Goal: Task Accomplishment & Management: Manage account settings

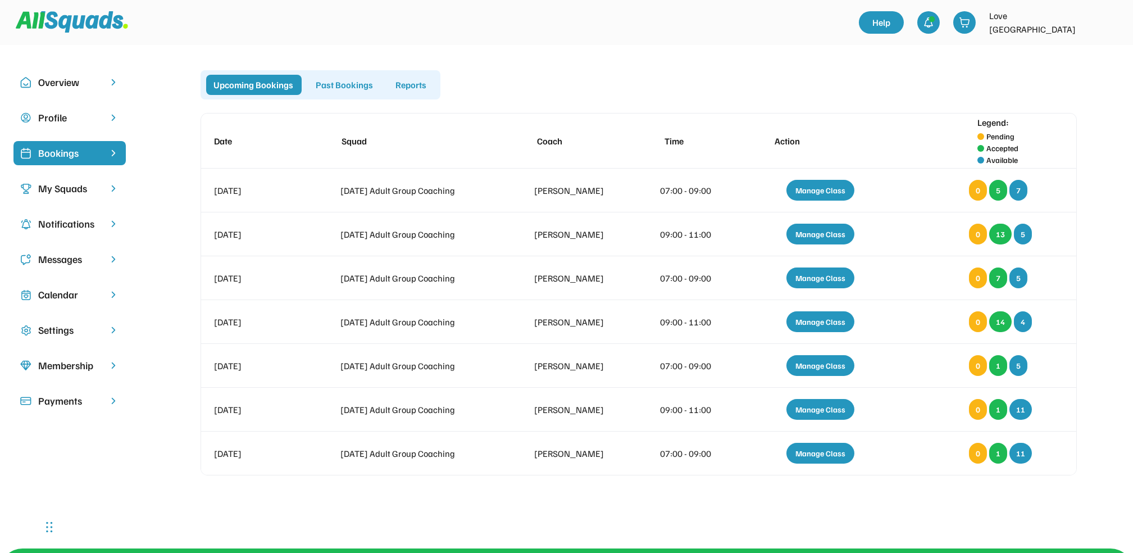
click at [74, 297] on div "Calendar" at bounding box center [69, 294] width 63 height 15
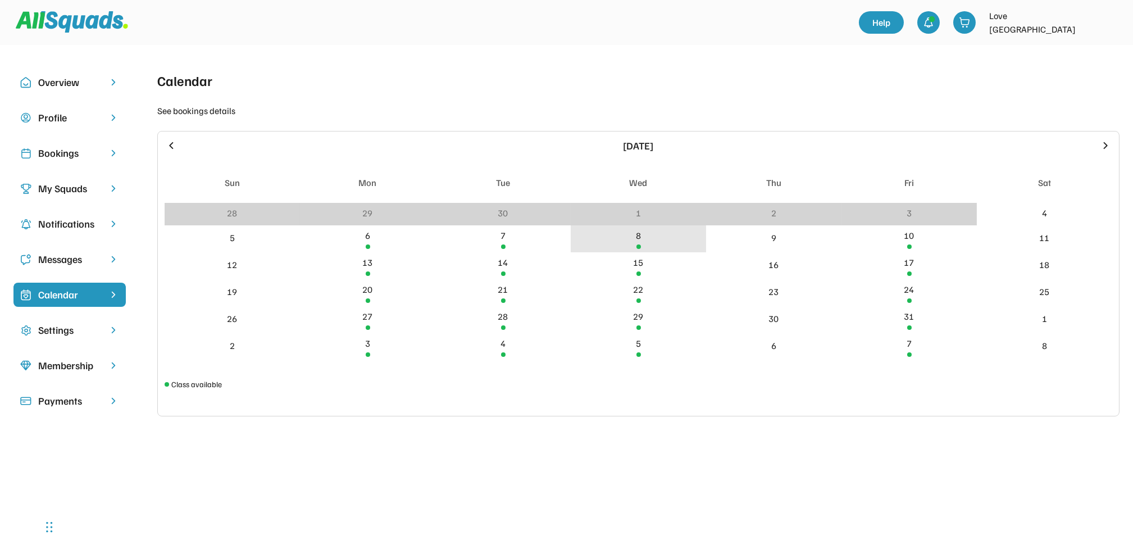
click at [638, 237] on div "8" at bounding box center [638, 235] width 5 height 13
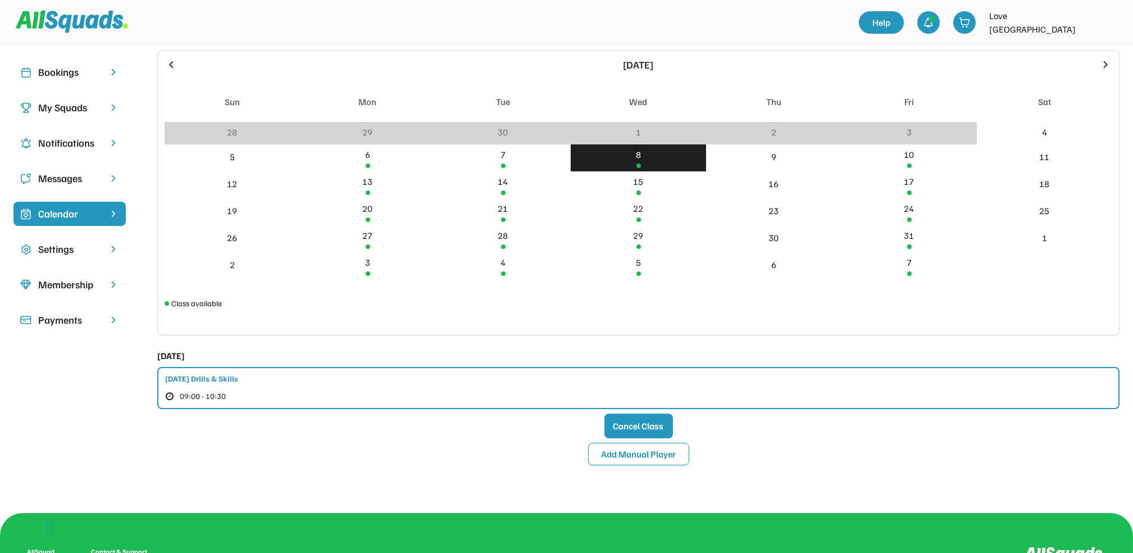
scroll to position [85, 0]
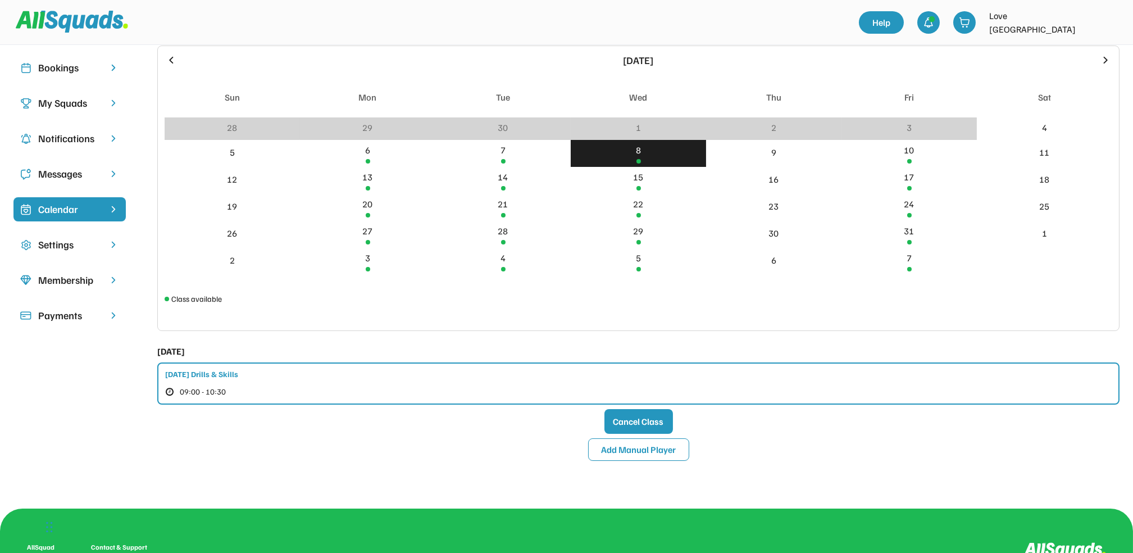
click at [387, 382] on div "[DATE] Drills & Skills 09:00 - 10:30" at bounding box center [638, 383] width 962 height 42
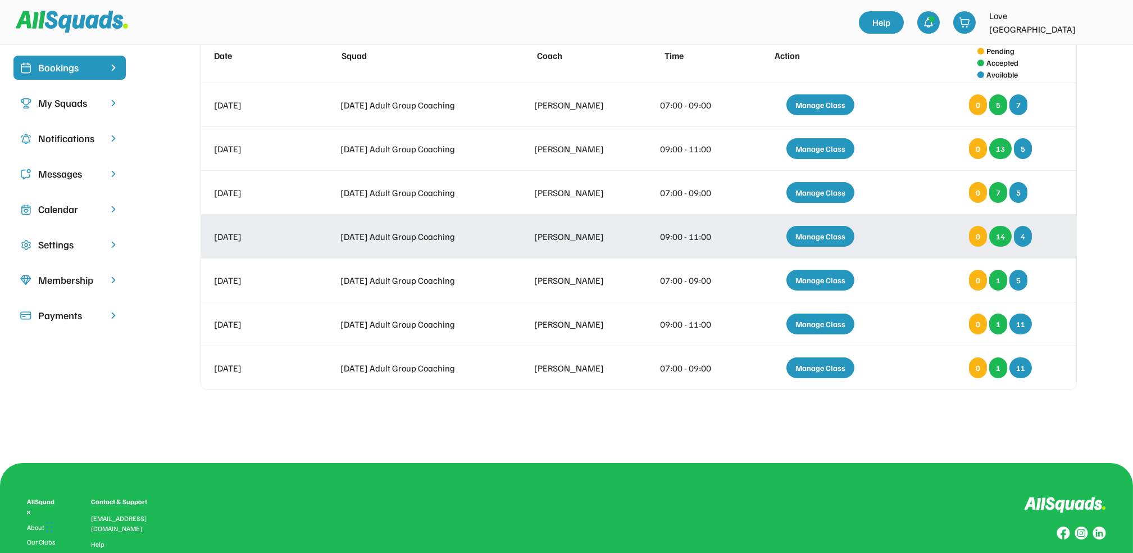
click at [836, 234] on div "Manage Class" at bounding box center [821, 236] width 68 height 21
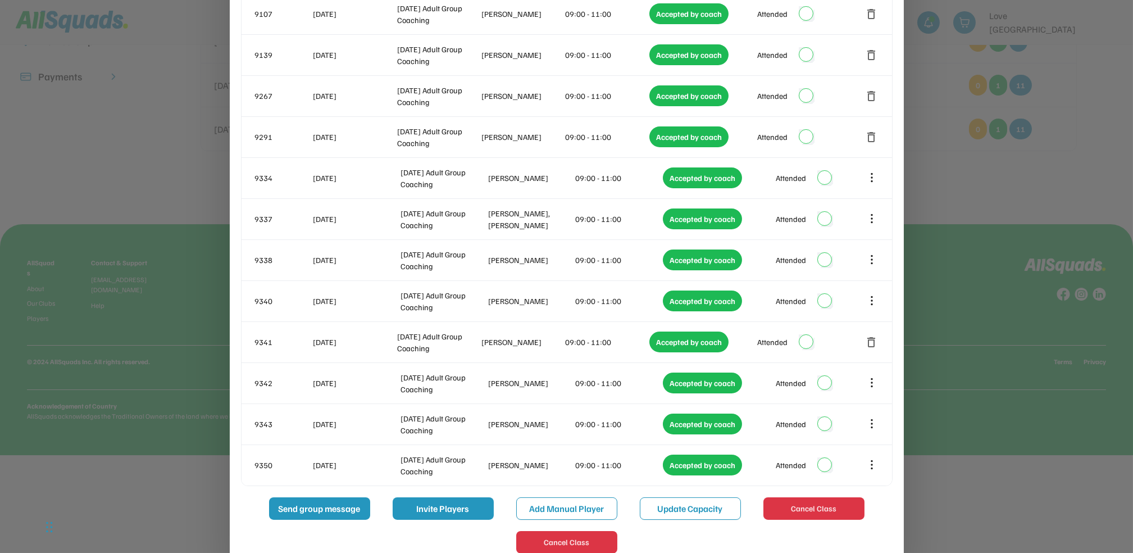
scroll to position [347, 0]
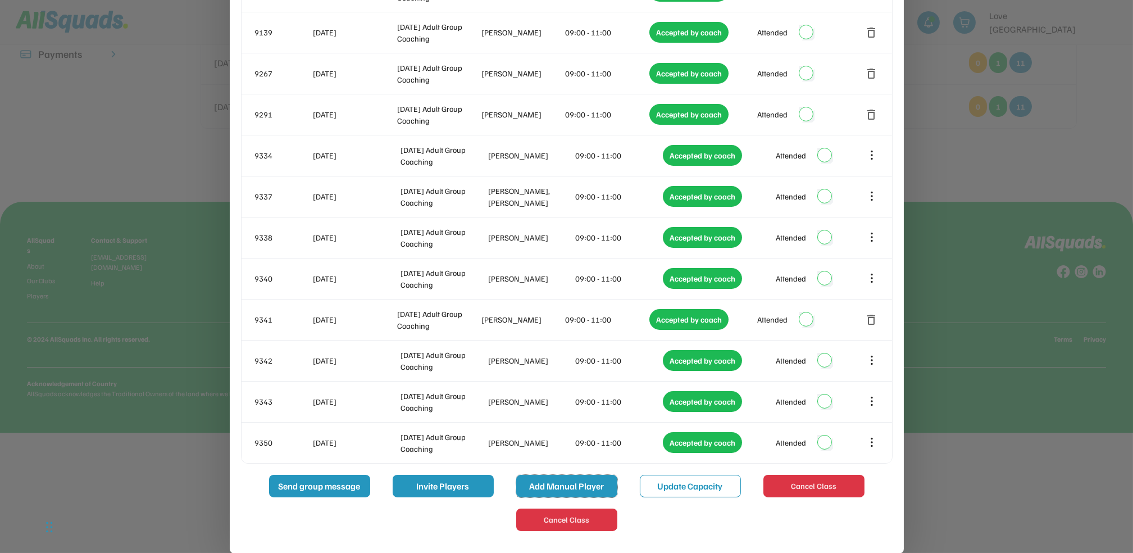
click at [549, 491] on button "Add Manual Player" at bounding box center [566, 486] width 101 height 22
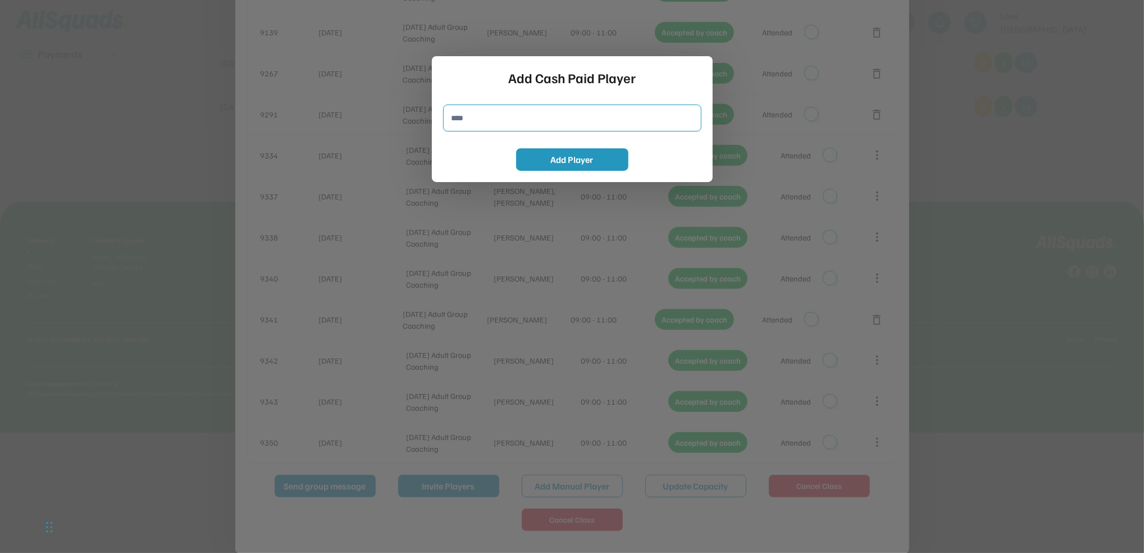
click at [464, 115] on input "input" at bounding box center [572, 118] width 258 height 27
type input "**********"
click at [572, 163] on button "Add Player" at bounding box center [572, 159] width 112 height 22
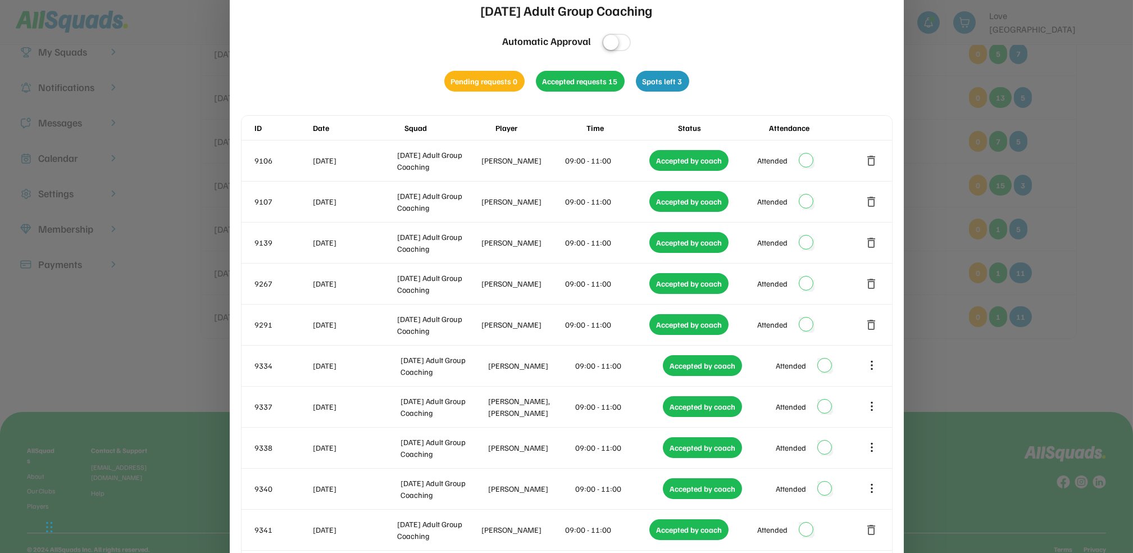
scroll to position [92, 0]
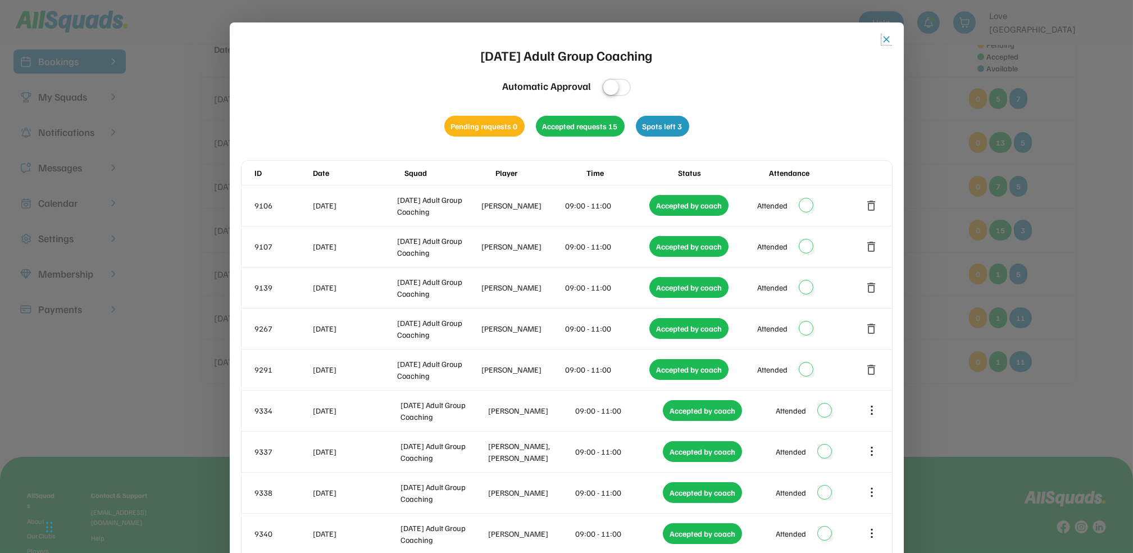
click at [885, 37] on button "close" at bounding box center [887, 39] width 11 height 11
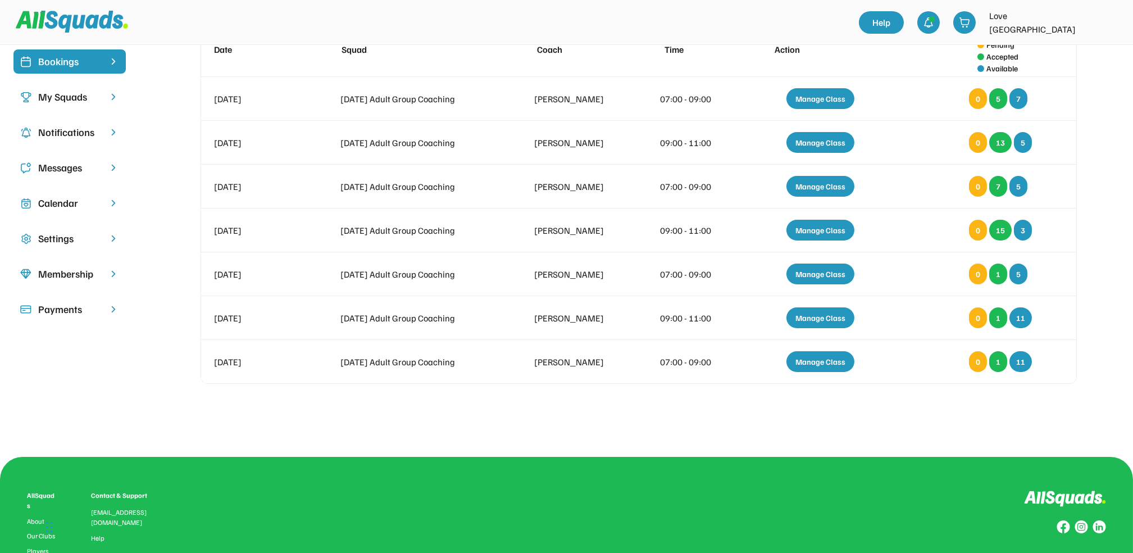
click at [51, 207] on div "Calendar" at bounding box center [69, 203] width 63 height 15
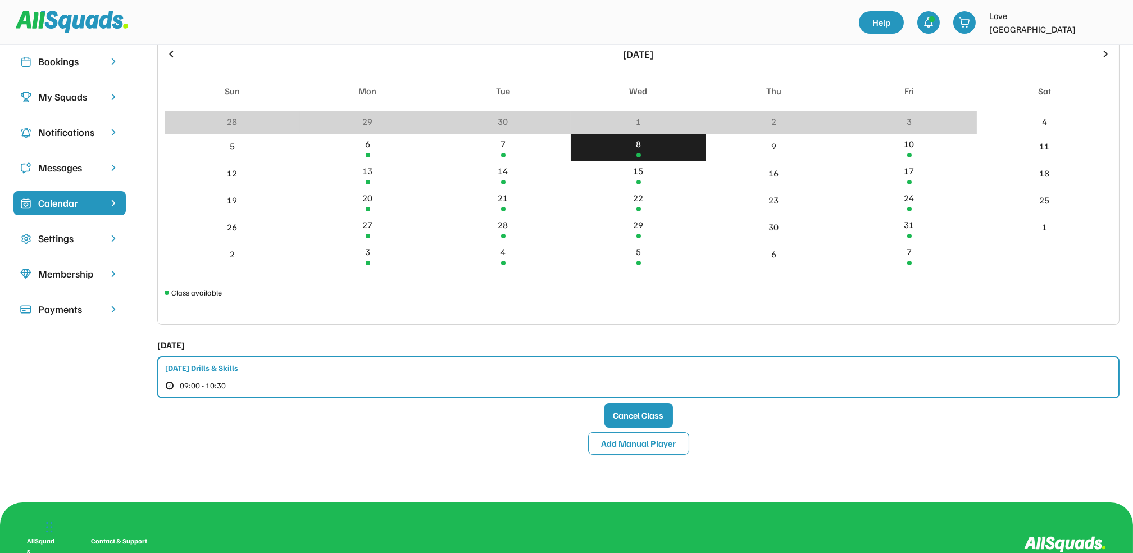
click at [637, 148] on div "8" at bounding box center [638, 143] width 5 height 13
click at [338, 372] on div "[DATE] Drills & Skills 09:00 - 10:30" at bounding box center [638, 377] width 962 height 42
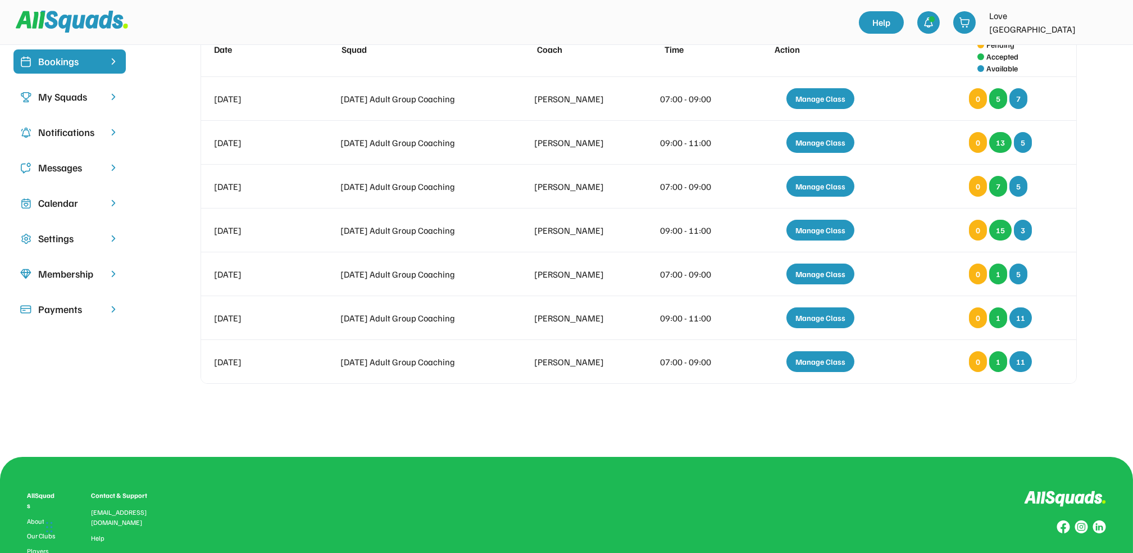
click at [81, 201] on div "Calendar" at bounding box center [69, 203] width 63 height 15
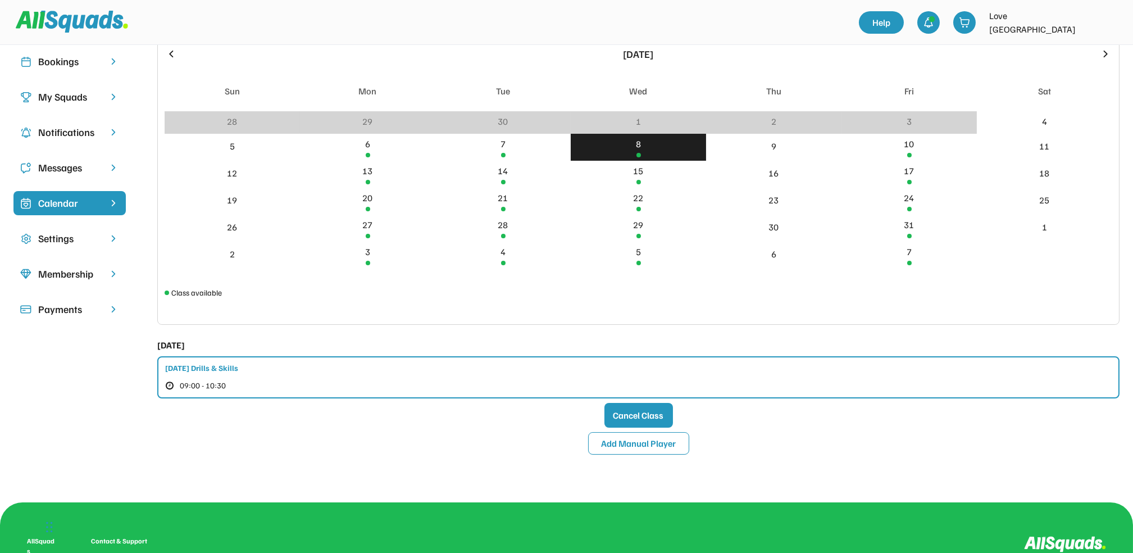
drag, startPoint x: 335, startPoint y: 375, endPoint x: 731, endPoint y: 379, distance: 396.1
click at [731, 379] on div "[DATE] Drills & Skills 09:00 - 10:30" at bounding box center [638, 377] width 962 height 42
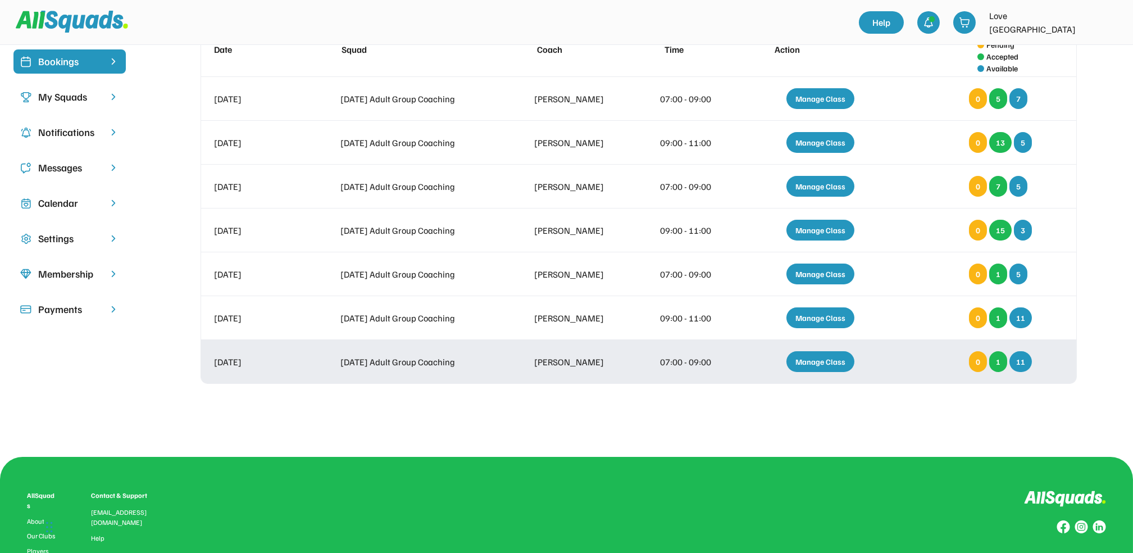
click at [731, 379] on div "[DATE] Adult Group Coaching [PERSON_NAME] 07:00 - 09:00 Manage Class 0 1 11" at bounding box center [638, 361] width 875 height 43
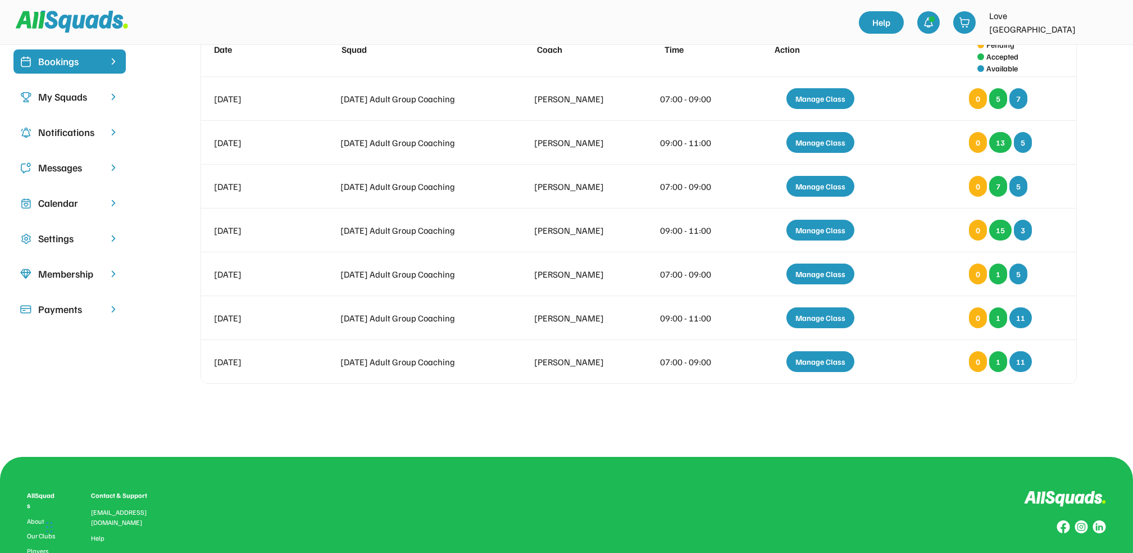
click at [86, 199] on div "Calendar" at bounding box center [69, 203] width 63 height 15
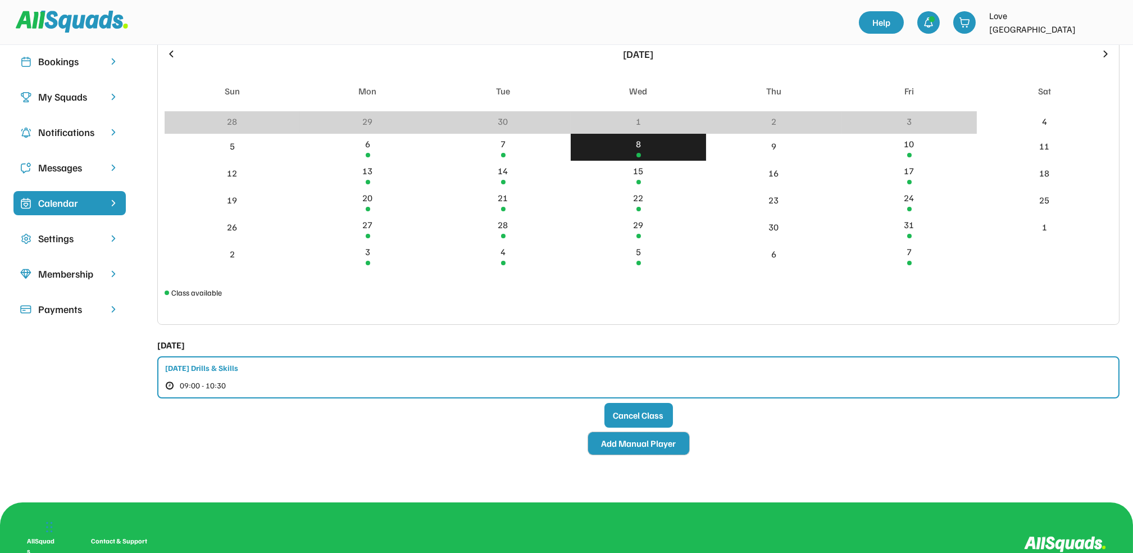
click at [678, 451] on button "Add Manual Player" at bounding box center [638, 443] width 101 height 22
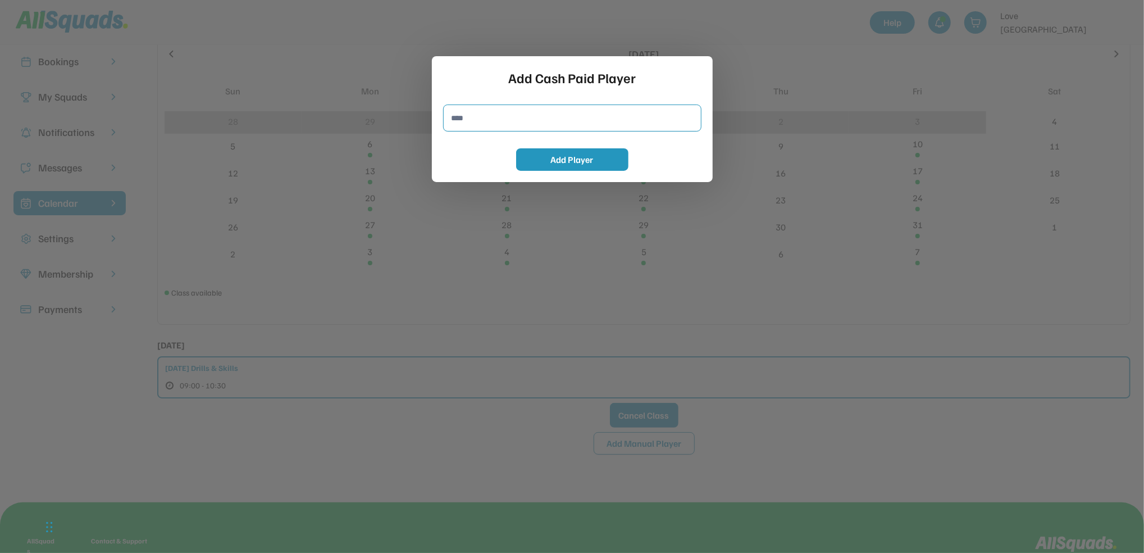
click at [494, 128] on input "input" at bounding box center [572, 118] width 258 height 27
type input "**********"
click at [584, 160] on button "Add Player" at bounding box center [572, 159] width 112 height 22
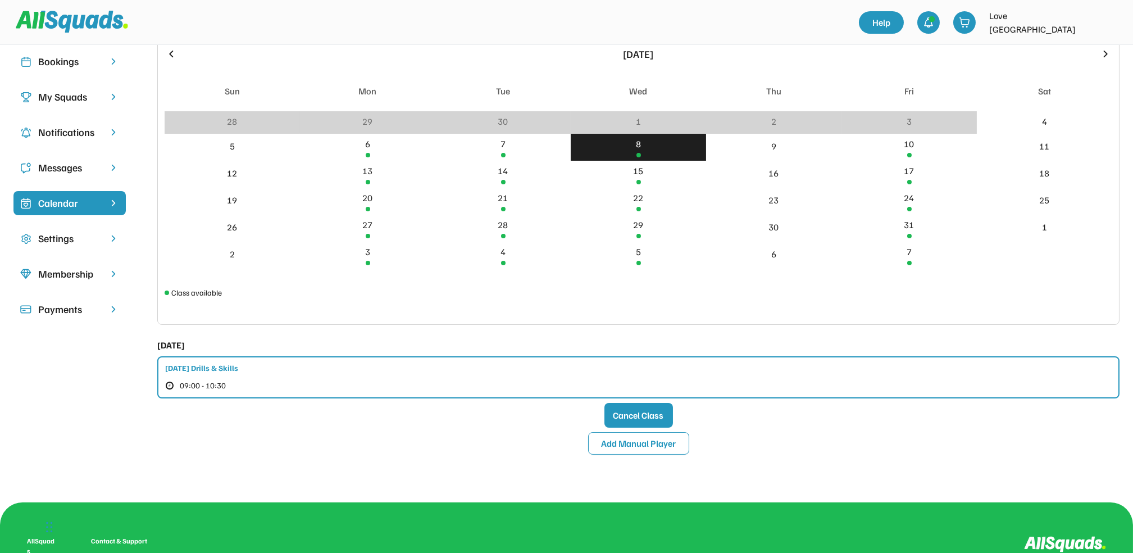
click at [110, 93] on img at bounding box center [113, 97] width 11 height 11
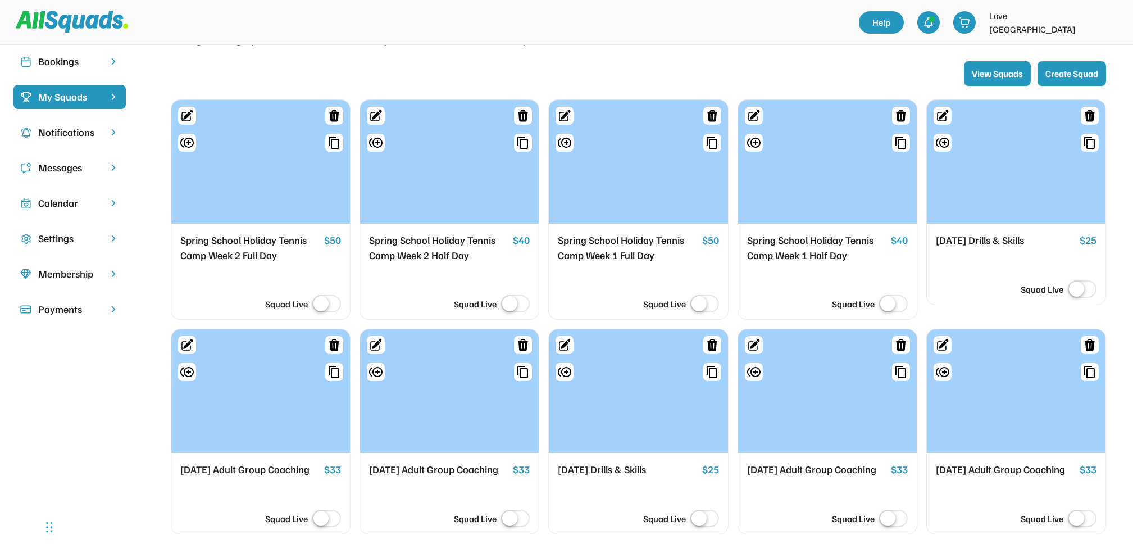
click at [94, 98] on div "My Squads" at bounding box center [69, 96] width 63 height 15
click at [92, 64] on div "Bookings" at bounding box center [69, 61] width 63 height 15
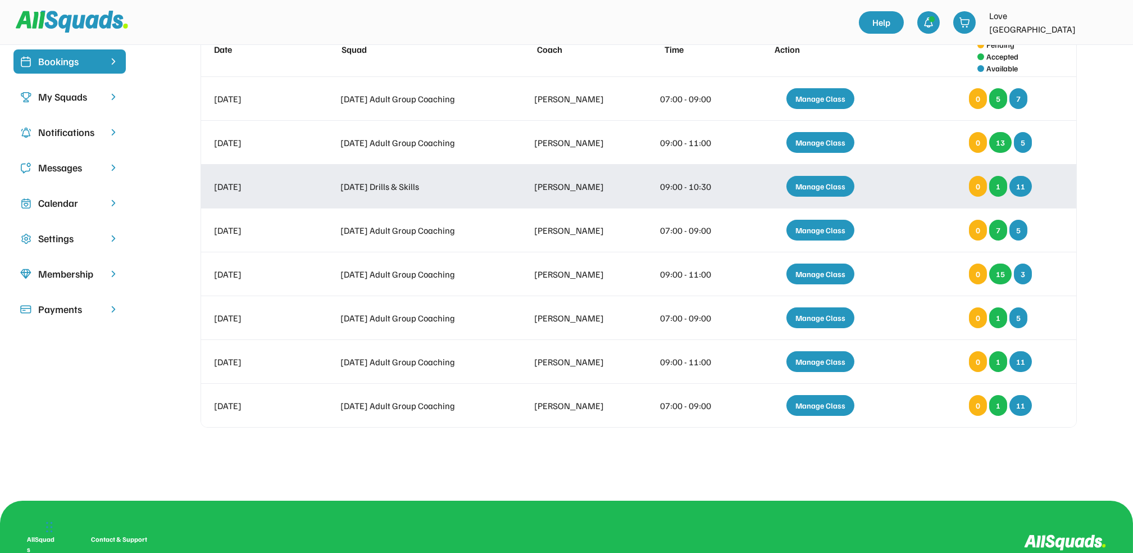
click at [833, 189] on div "Manage Class" at bounding box center [821, 186] width 68 height 21
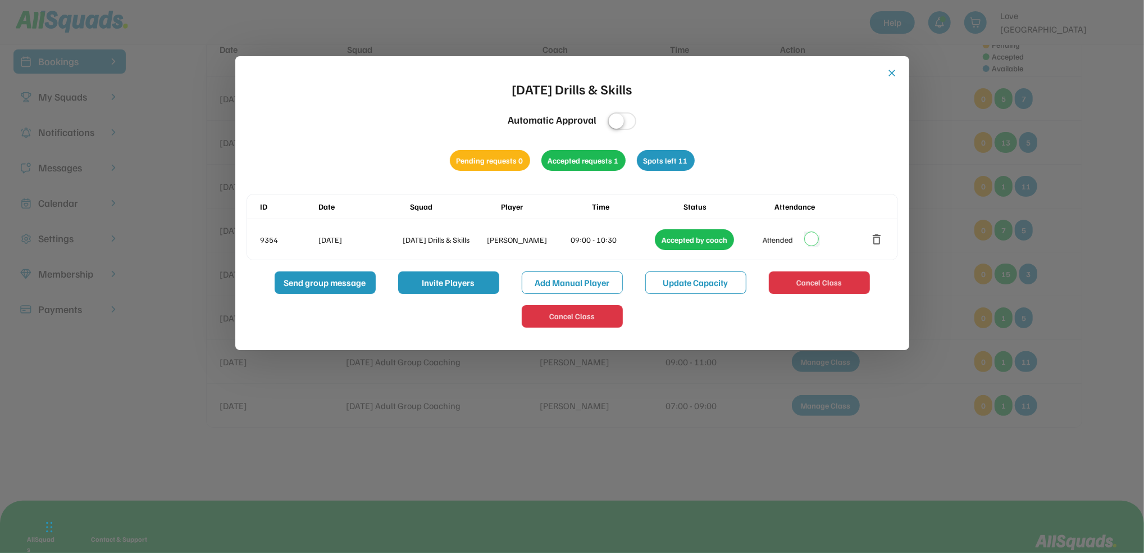
click at [1106, 167] on div at bounding box center [572, 276] width 1144 height 553
